Goal: Information Seeking & Learning: Learn about a topic

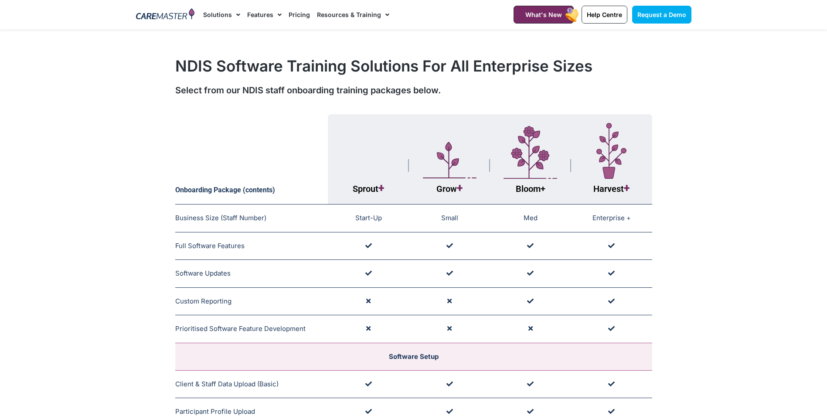
click at [292, 16] on link "Pricing" at bounding box center [299, 14] width 21 height 29
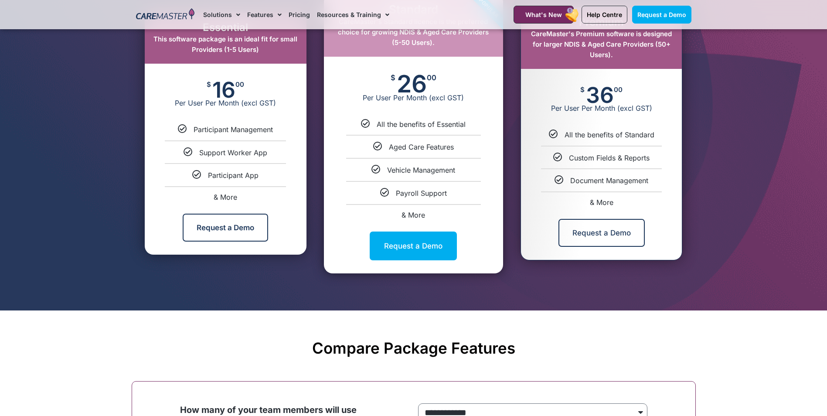
scroll to position [392, 0]
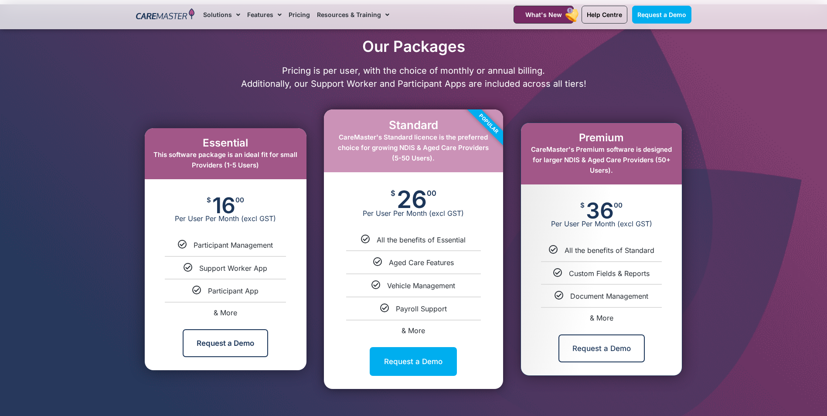
click at [417, 328] on span "& More" at bounding box center [413, 330] width 24 height 9
select select "****"
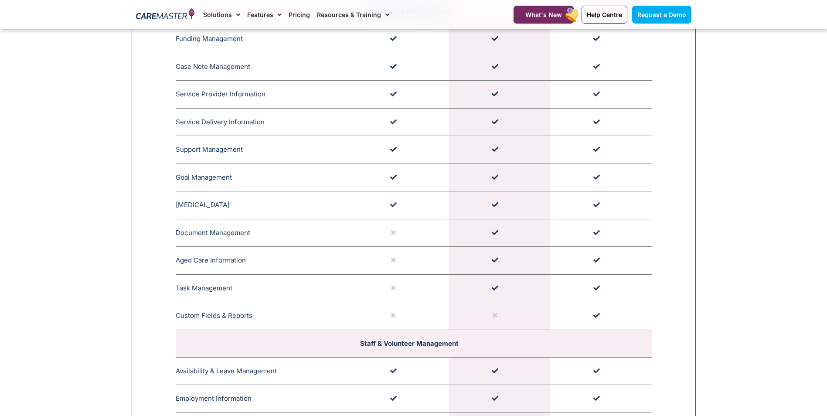
scroll to position [963, 0]
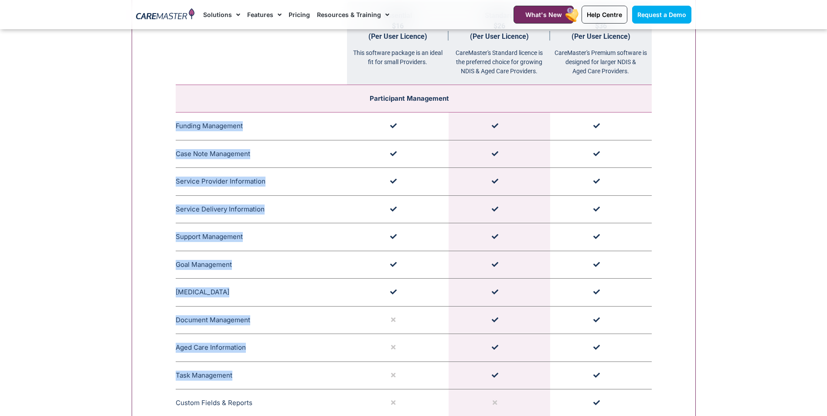
drag, startPoint x: 177, startPoint y: 127, endPoint x: 303, endPoint y: 378, distance: 281.3
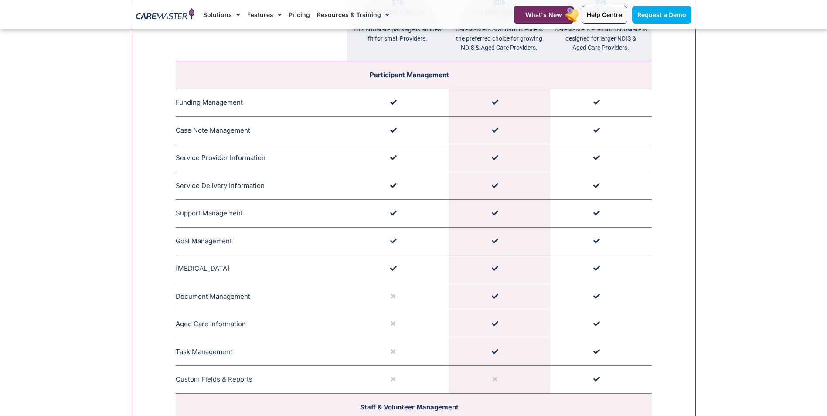
scroll to position [1007, 0]
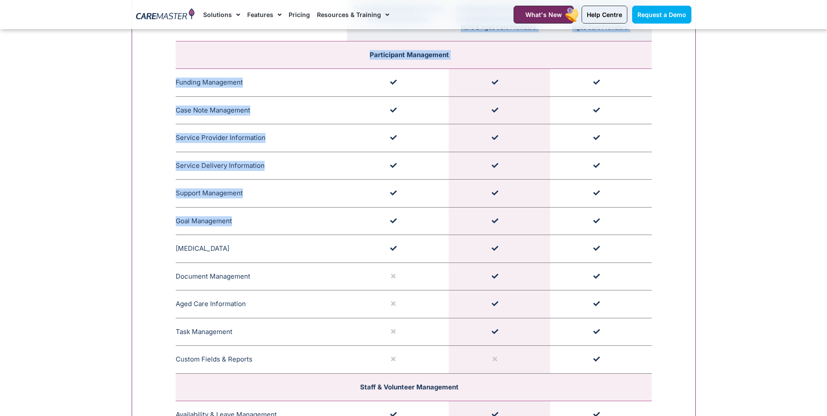
drag, startPoint x: 236, startPoint y: 217, endPoint x: 168, endPoint y: 220, distance: 68.5
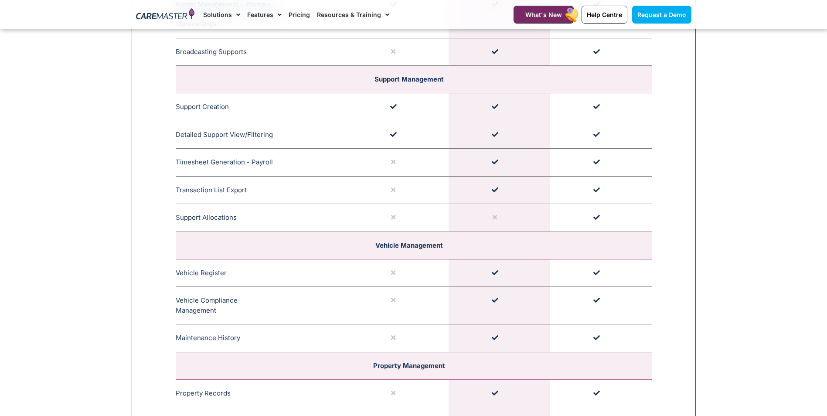
scroll to position [1617, 0]
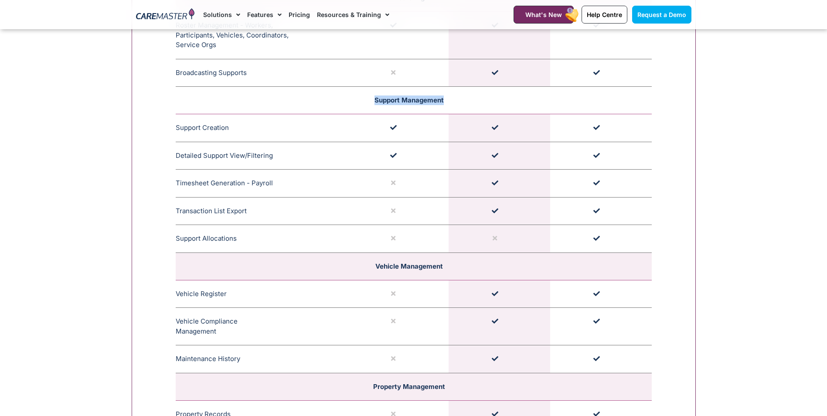
drag, startPoint x: 374, startPoint y: 99, endPoint x: 456, endPoint y: 109, distance: 82.5
click at [456, 109] on td "Support Management" at bounding box center [414, 100] width 476 height 27
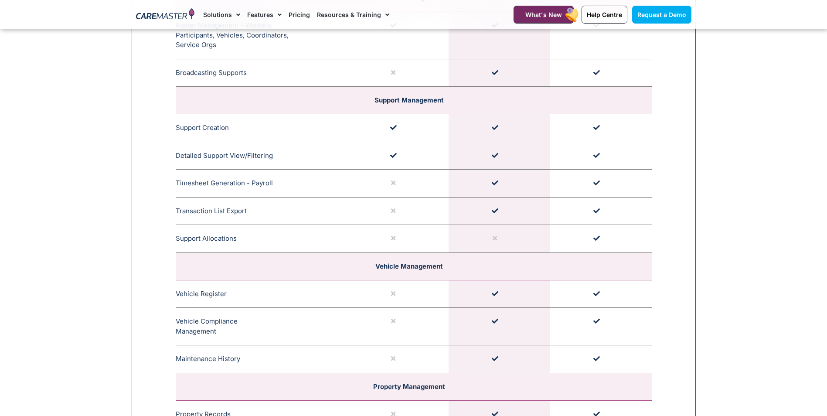
click at [143, 123] on div "**********" at bounding box center [414, 214] width 564 height 1885
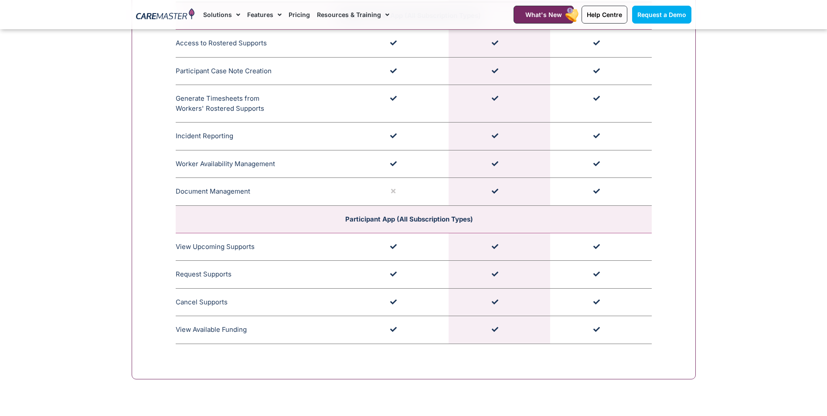
scroll to position [2401, 0]
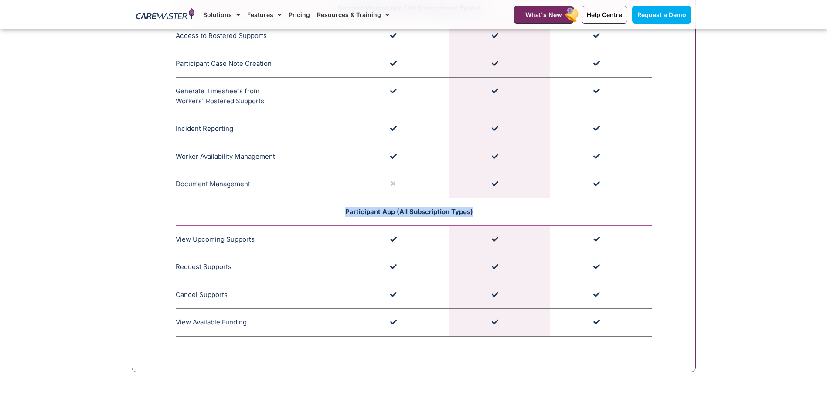
drag, startPoint x: 336, startPoint y: 211, endPoint x: 510, endPoint y: 218, distance: 174.0
click at [510, 218] on td "Participant App (All Subscription Types)" at bounding box center [414, 211] width 476 height 27
